Goal: Information Seeking & Learning: Learn about a topic

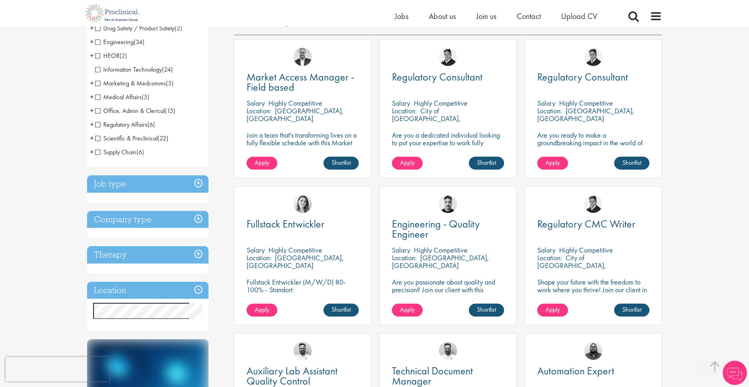
scroll to position [162, 0]
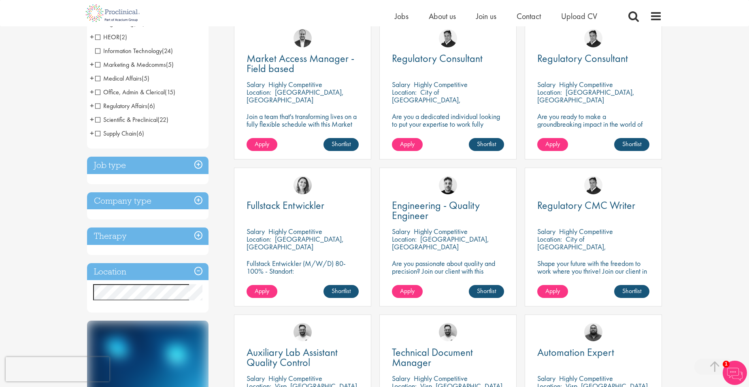
click at [142, 156] on div "Discipline Biometrics (1) - + Statistics (1) Business Development (16) - + Lice…" at bounding box center [148, 121] width 122 height 384
click at [136, 162] on h3 "Job type" at bounding box center [148, 165] width 122 height 17
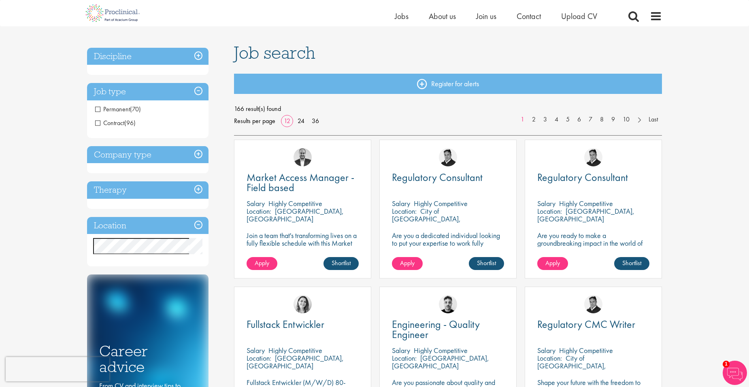
scroll to position [41, 0]
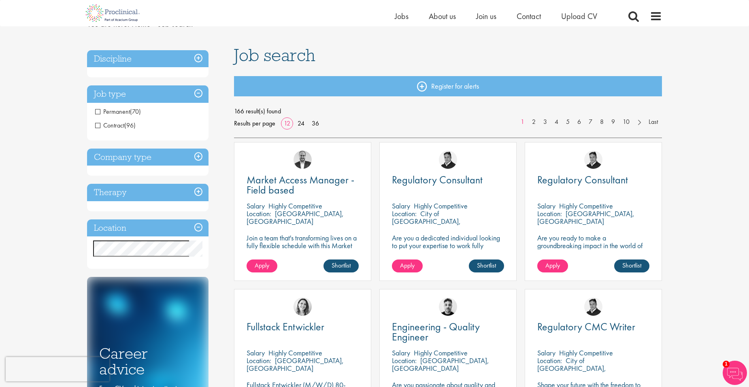
click at [131, 111] on span "(70)" at bounding box center [135, 111] width 11 height 9
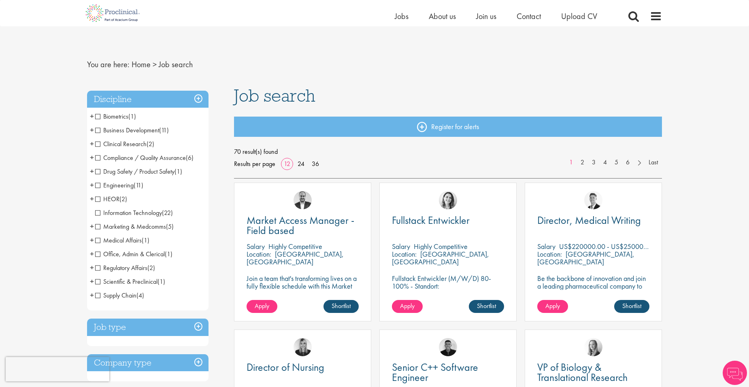
scroll to position [203, 0]
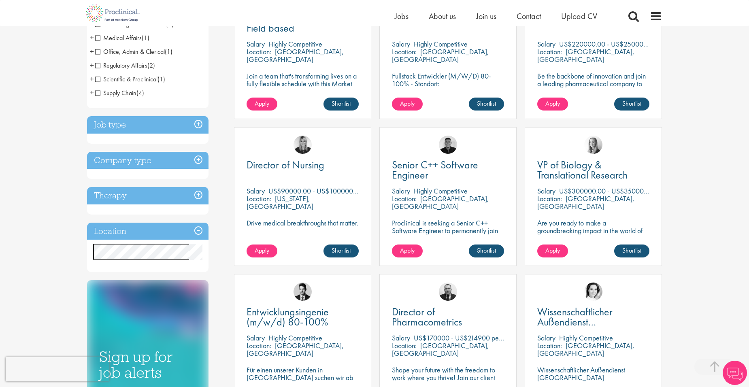
click at [199, 122] on h3 "Job type" at bounding box center [148, 124] width 122 height 17
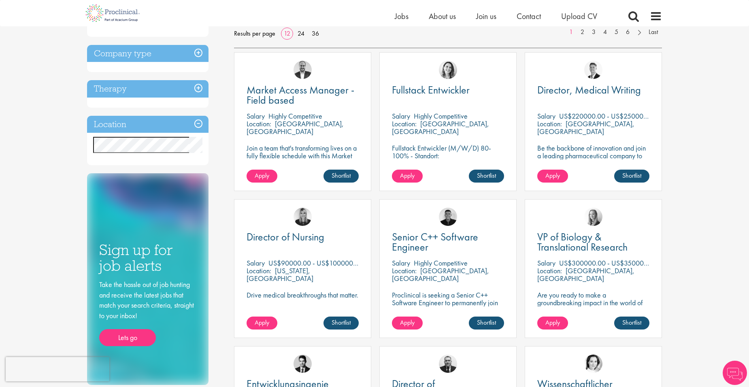
scroll to position [0, 0]
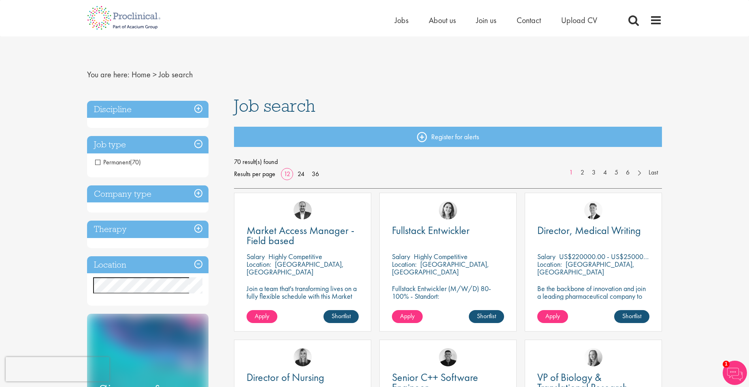
click at [147, 110] on h3 "Discipline" at bounding box center [148, 109] width 122 height 17
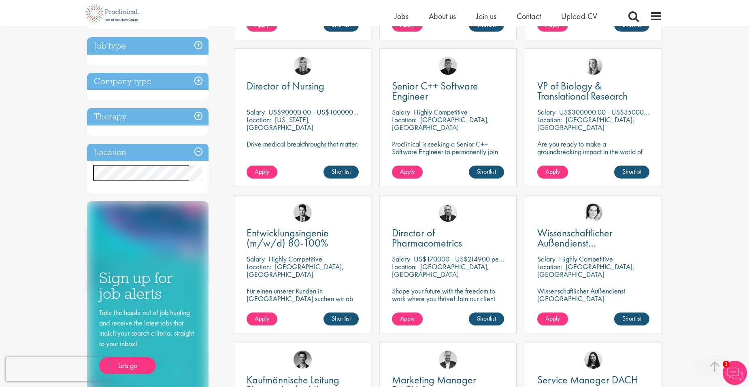
scroll to position [284, 0]
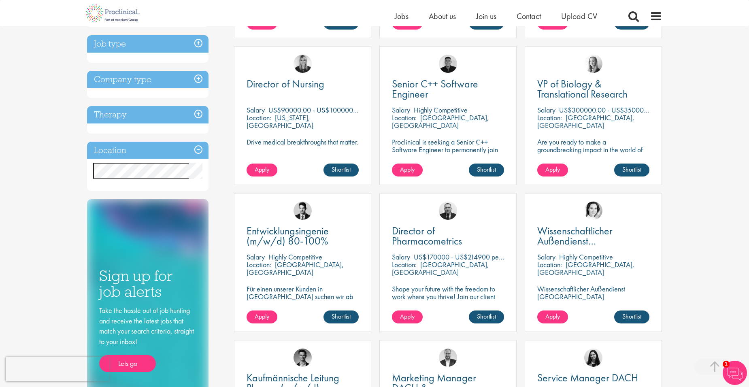
click at [116, 192] on div "Discipline Biometrics (1) - + Statistics (1) Business Development (11) - + Sale…" at bounding box center [154, 107] width 147 height 608
click at [200, 147] on h3 "Location" at bounding box center [148, 150] width 122 height 17
click at [196, 147] on h3 "Location" at bounding box center [148, 150] width 122 height 17
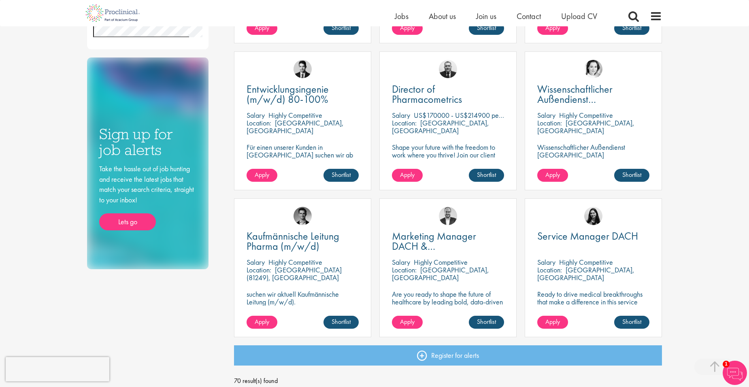
scroll to position [486, 0]
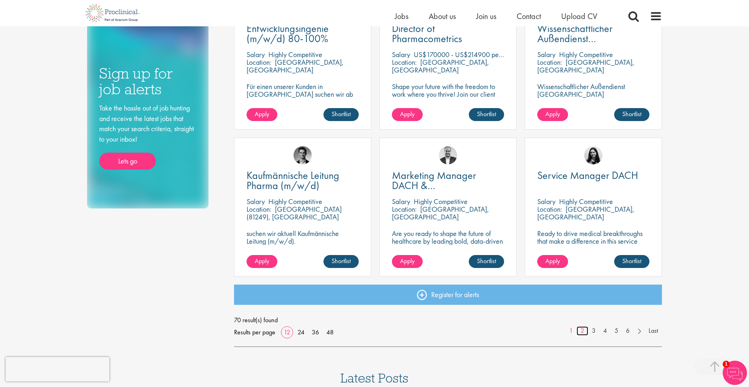
click at [582, 329] on link "2" at bounding box center [583, 331] width 12 height 9
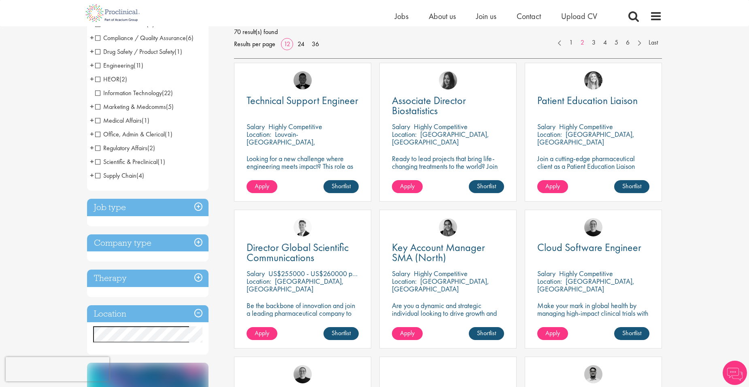
scroll to position [162, 0]
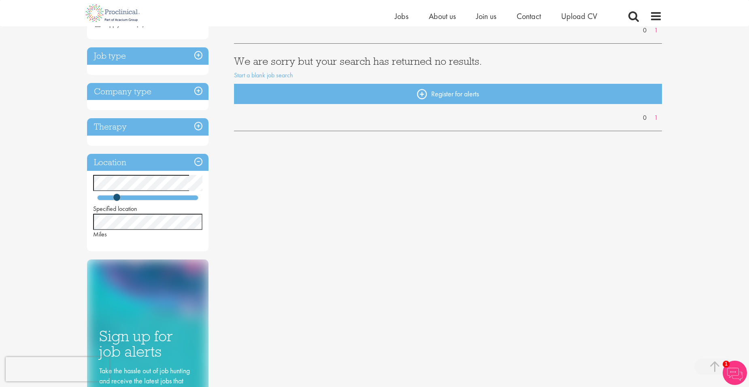
scroll to position [162, 0]
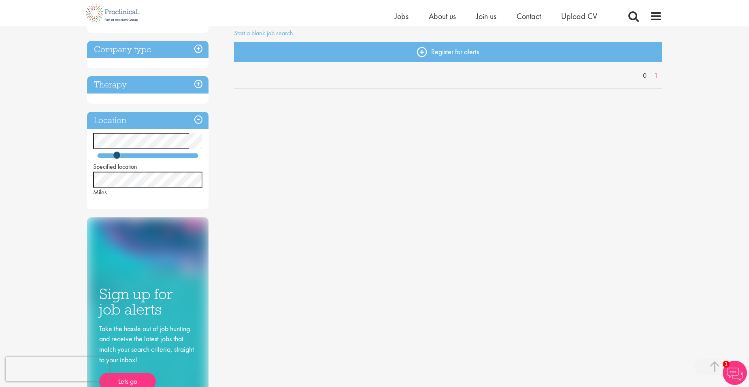
click at [75, 178] on div "You are here: Home > Job search Discipline Biometrics (1) - + Statistics (1) Co…" at bounding box center [374, 243] width 749 height 811
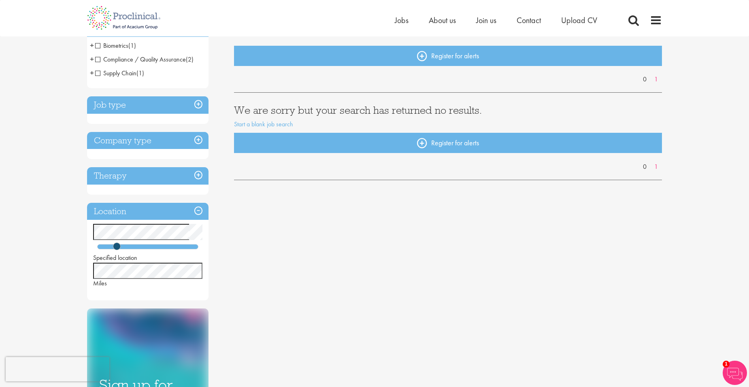
scroll to position [0, 0]
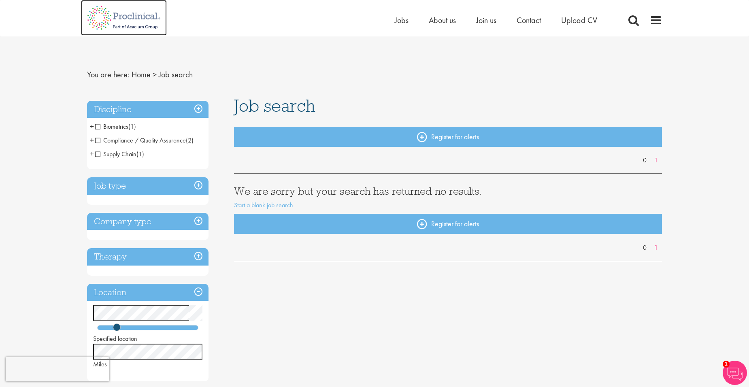
click at [100, 19] on img at bounding box center [124, 18] width 86 height 36
